Goal: Task Accomplishment & Management: Manage account settings

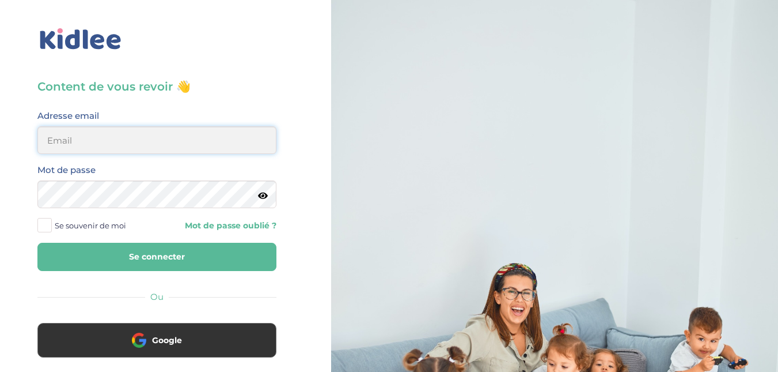
click at [236, 138] on input "email" at bounding box center [156, 140] width 239 height 28
type input "[EMAIL_ADDRESS][DOMAIN_NAME]"
click at [46, 226] on span at bounding box center [44, 225] width 14 height 14
click at [0, 0] on input "Se souvenir de moi" at bounding box center [0, 0] width 0 height 0
click at [267, 196] on icon at bounding box center [263, 195] width 10 height 9
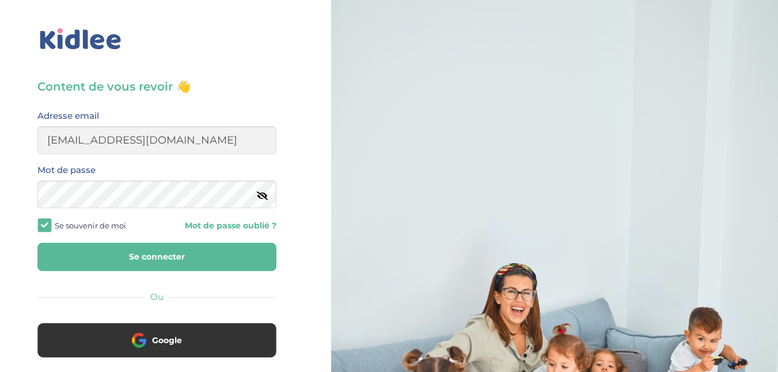
click at [156, 255] on button "Se connecter" at bounding box center [156, 257] width 239 height 28
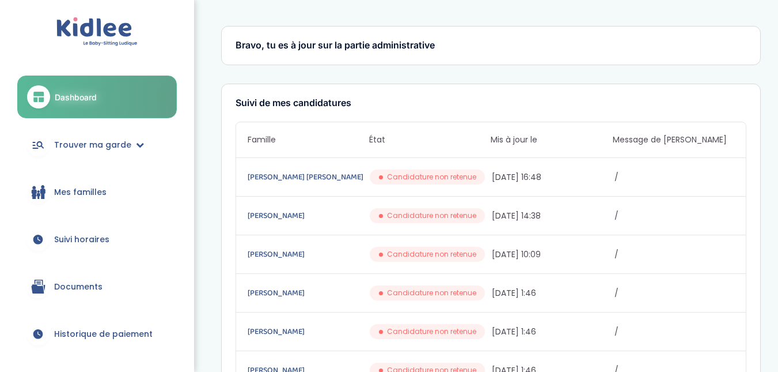
click at [90, 197] on span "Mes familles" at bounding box center [80, 192] width 52 height 12
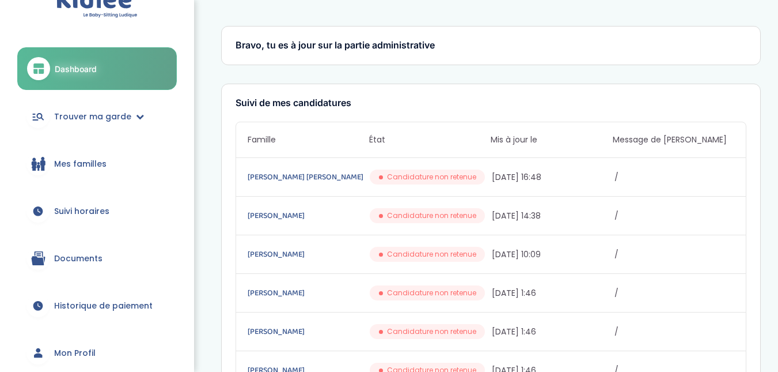
scroll to position [29, 0]
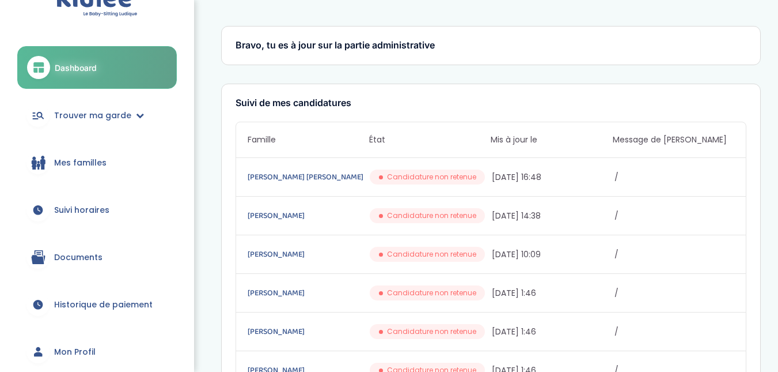
click at [67, 160] on span "Mes familles" at bounding box center [80, 163] width 52 height 12
click at [23, 166] on link "Mes familles" at bounding box center [97, 162] width 160 height 41
click at [29, 165] on div at bounding box center [37, 162] width 23 height 23
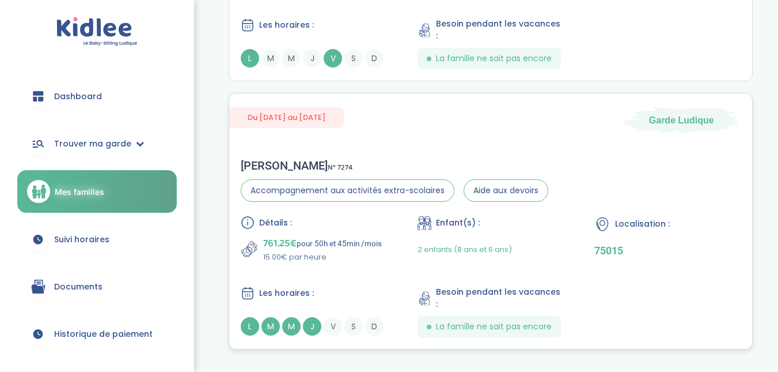
scroll to position [231, 0]
click at [97, 335] on span "Historique de paiement" at bounding box center [103, 334] width 99 height 12
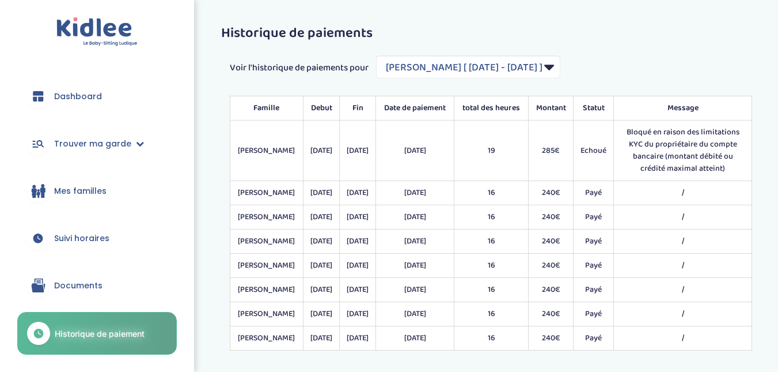
select select "1827"
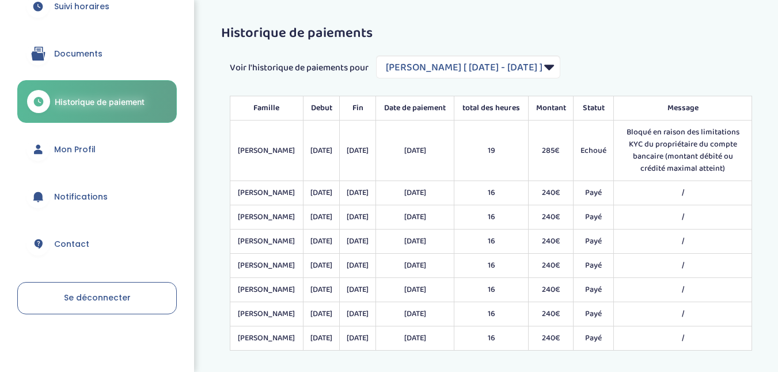
click at [93, 147] on span "Mon Profil" at bounding box center [74, 149] width 41 height 12
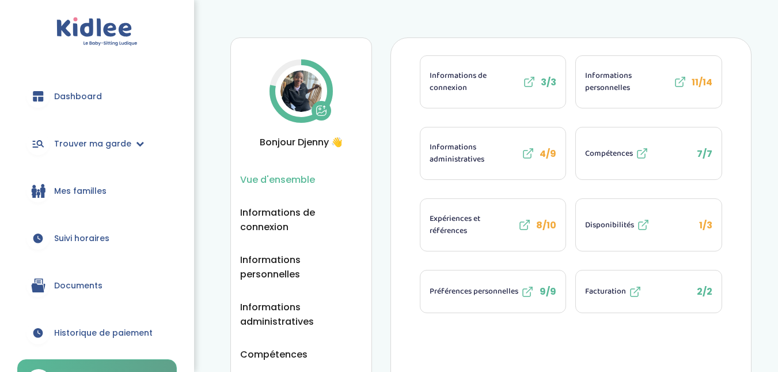
click at [85, 231] on link "Suivi horaires" at bounding box center [97, 237] width 160 height 41
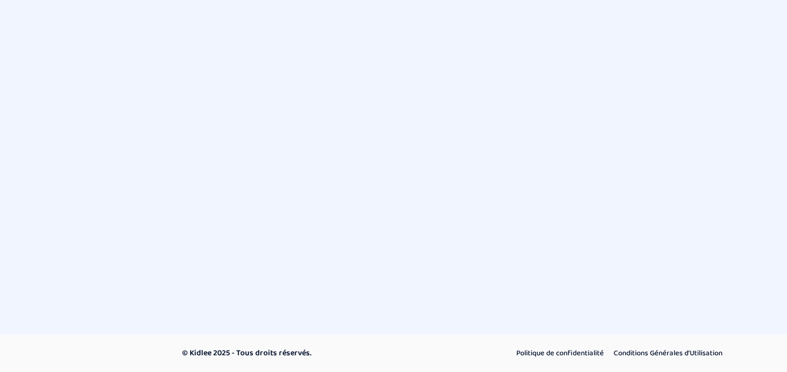
select select "septembre 2025"
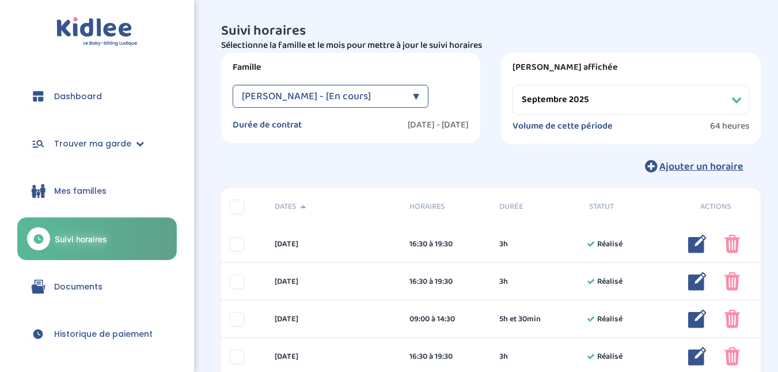
scroll to position [4, 0]
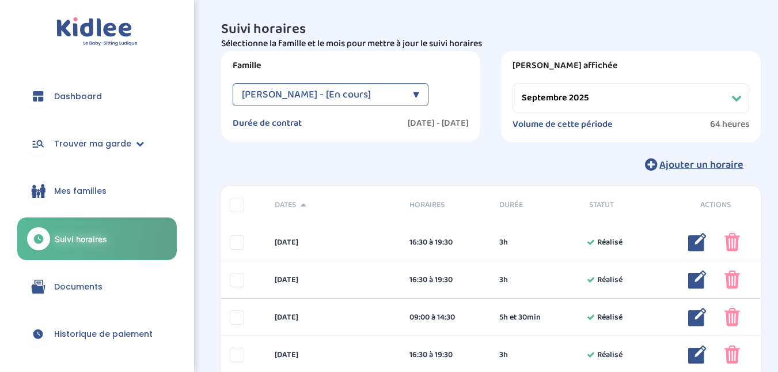
click at [108, 190] on link "Mes familles" at bounding box center [97, 190] width 160 height 41
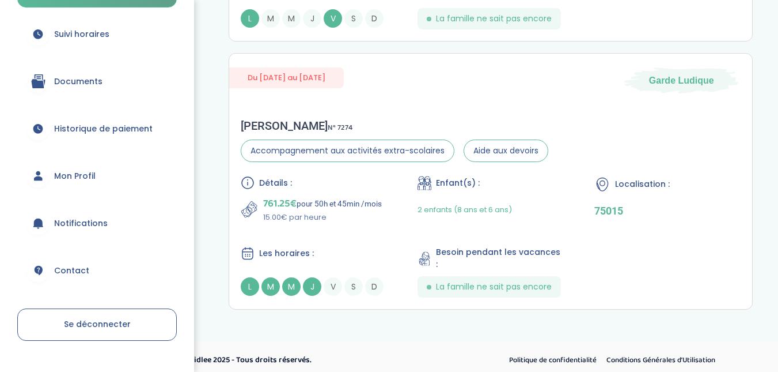
scroll to position [206, 0]
click at [79, 274] on span "Contact" at bounding box center [71, 270] width 35 height 12
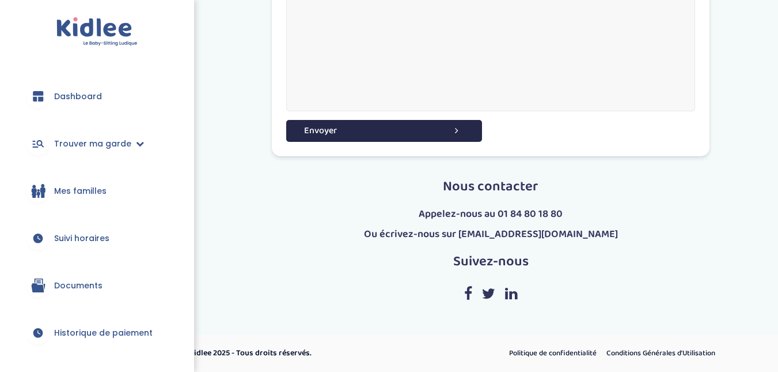
scroll to position [1137, 0]
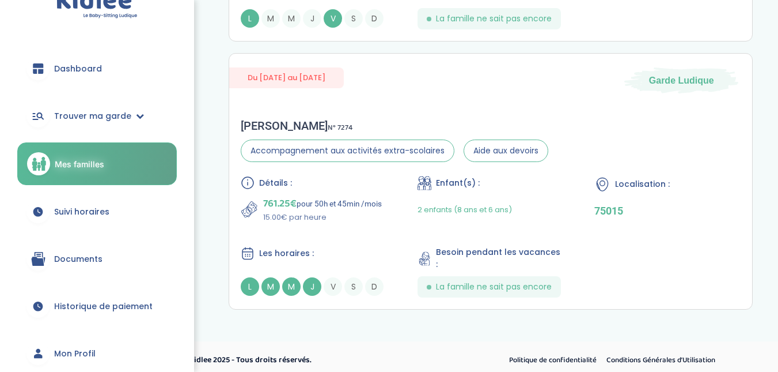
scroll to position [32, 0]
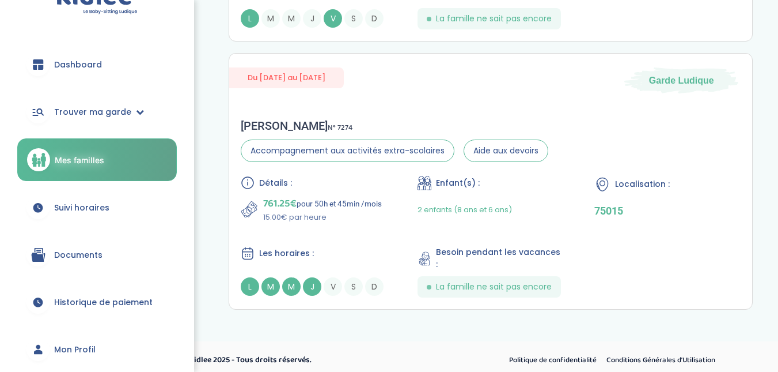
click at [96, 204] on span "Suivi horaires" at bounding box center [81, 208] width 55 height 12
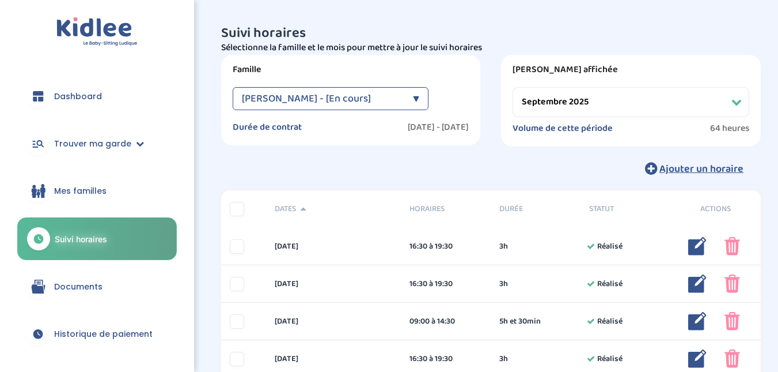
select select "septembre 2025"
drag, startPoint x: 737, startPoint y: 101, endPoint x: 671, endPoint y: 132, distance: 74.0
click at [737, 101] on select "Filtrer par mois septembre 2025 octobre 2025 novembre 2025 décembre 2025 janvie…" at bounding box center [631, 102] width 237 height 30
click at [478, 157] on div "Ajouter un horaire" at bounding box center [491, 168] width 540 height 25
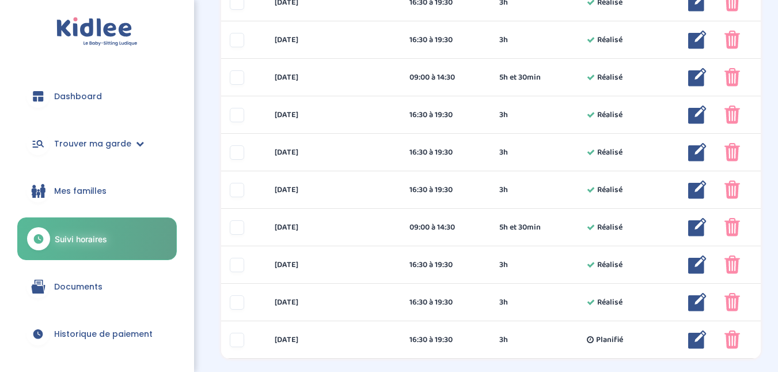
scroll to position [562, 0]
